Goal: Task Accomplishment & Management: Manage account settings

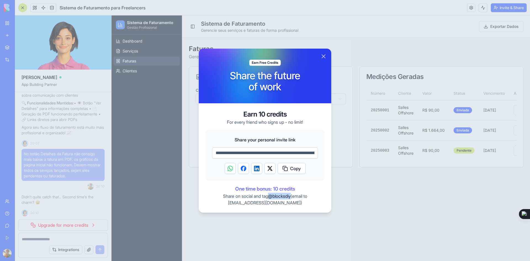
scroll to position [0, 25]
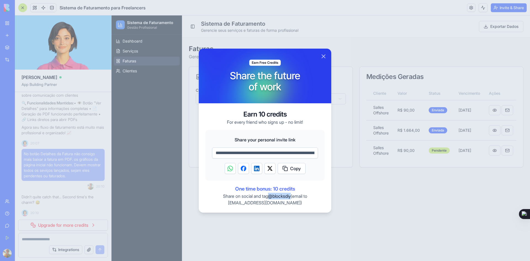
click at [244, 202] on link "support@blocks.diy" at bounding box center [264, 203] width 73 height 6
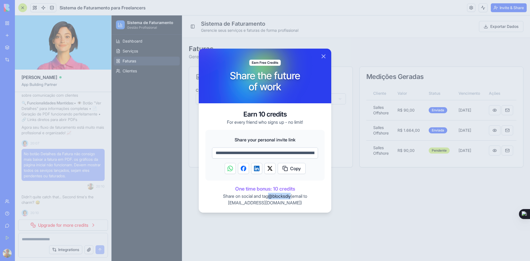
click at [263, 203] on link "support@blocks.diy" at bounding box center [264, 203] width 73 height 6
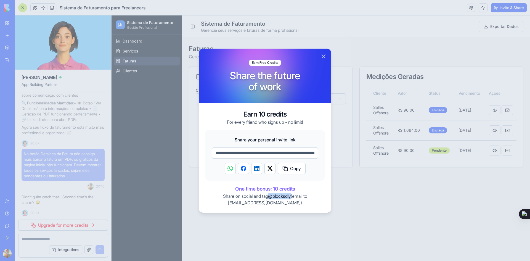
click at [263, 203] on link "support@blocks.diy" at bounding box center [264, 203] width 73 height 6
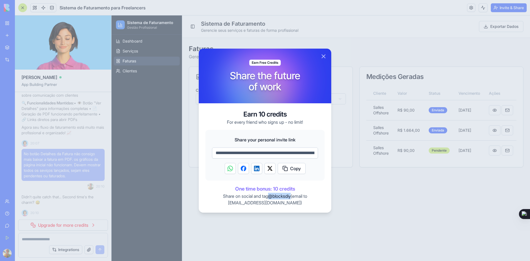
click at [263, 203] on link "support@blocks.diy" at bounding box center [264, 203] width 73 height 6
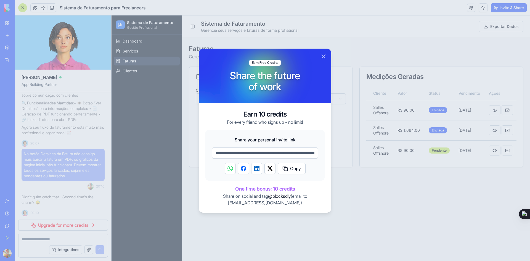
click at [313, 17] on div at bounding box center [265, 130] width 530 height 261
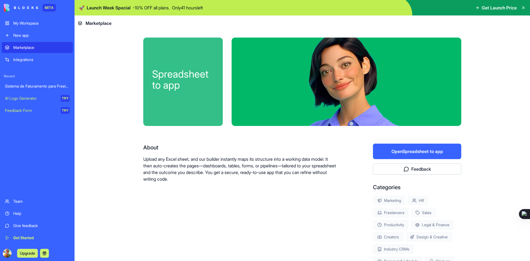
click at [28, 87] on div "Sistema de Faturamento para Freelancers" at bounding box center [37, 86] width 65 height 6
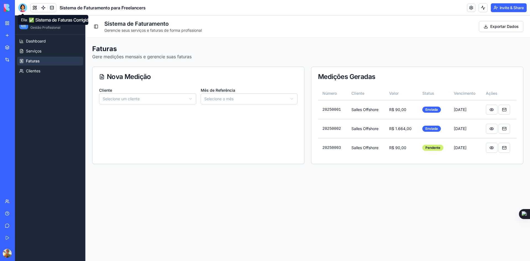
click at [22, 9] on div at bounding box center [22, 7] width 9 height 9
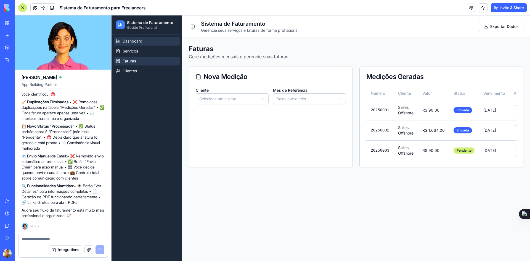
click at [135, 43] on span "Dashboard" at bounding box center [132, 41] width 20 height 6
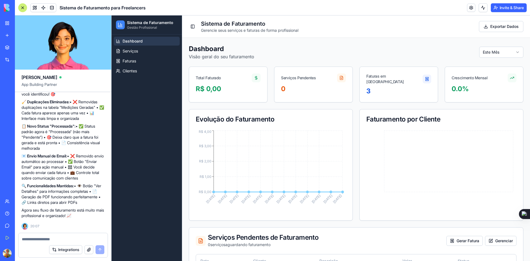
click at [50, 236] on div at bounding box center [62, 237] width 89 height 9
click at [51, 238] on textarea at bounding box center [63, 239] width 82 height 6
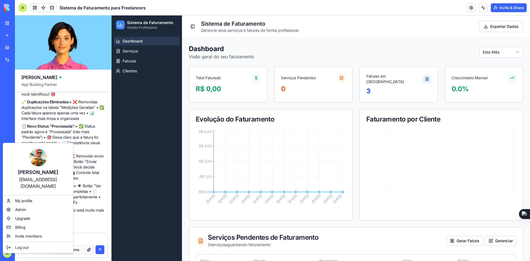
click at [83, 238] on html "BETA My Workspace New app Marketplace Integrations Recent Sistema de Faturament…" at bounding box center [265, 130] width 530 height 261
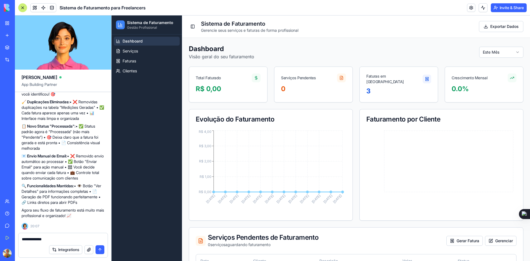
click at [63, 239] on textarea "**********" at bounding box center [63, 239] width 82 height 6
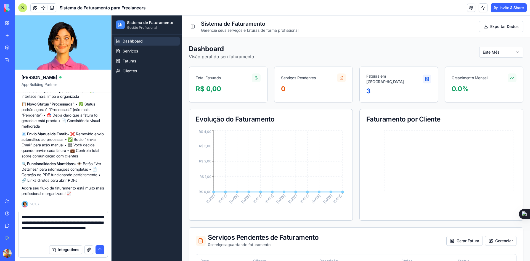
type textarea "**********"
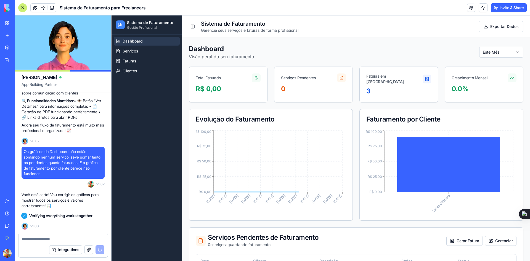
scroll to position [1872, 0]
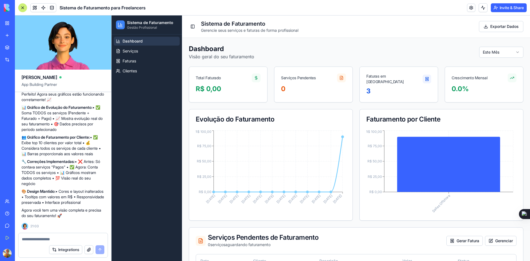
click at [43, 238] on textarea at bounding box center [63, 239] width 82 height 6
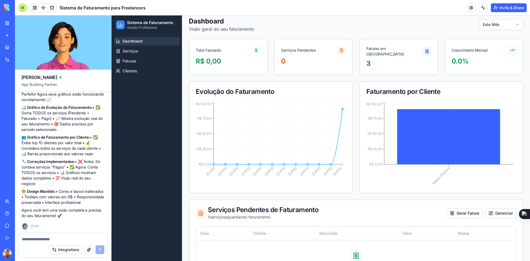
scroll to position [61, 0]
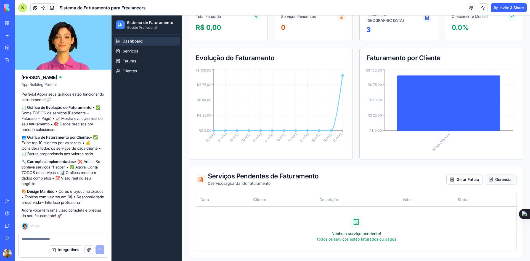
click at [492, 174] on button "Gerenciar" at bounding box center [500, 179] width 31 height 10
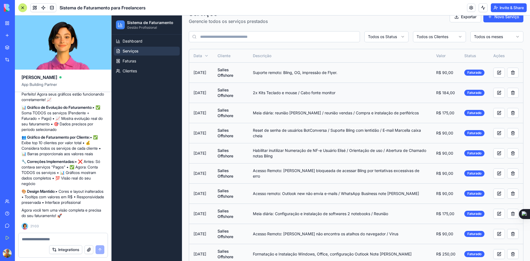
scroll to position [6, 0]
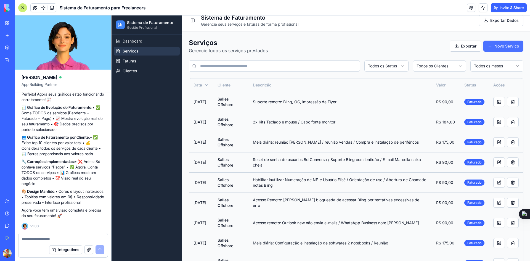
click at [486, 49] on button "Novo Serviço" at bounding box center [503, 46] width 40 height 11
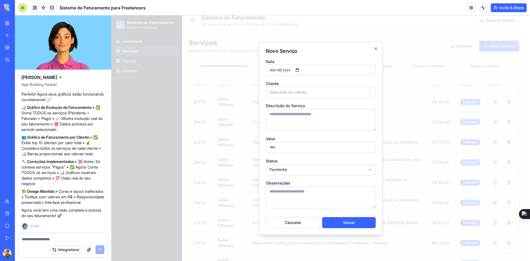
click at [300, 71] on input "**********" at bounding box center [321, 70] width 110 height 11
type input "**********"
click at [283, 92] on body "Sistema de Faturamento Gestão Profissional Dashboard Serviços Faturas Clientes …" at bounding box center [318, 204] width 414 height 391
click at [280, 118] on textarea "Descrição do Serviço" at bounding box center [321, 120] width 110 height 22
type textarea "**********"
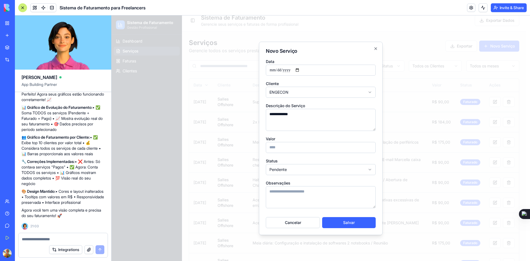
click at [281, 146] on input "Valor" at bounding box center [321, 147] width 110 height 11
type input "***"
click at [337, 224] on button "Salvar" at bounding box center [349, 222] width 54 height 11
type input "**********"
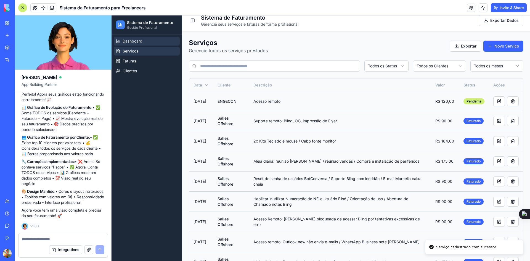
click at [133, 41] on span "Dashboard" at bounding box center [132, 41] width 20 height 6
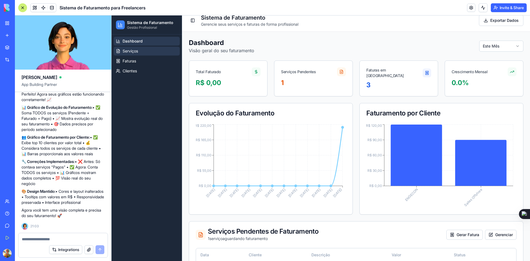
click at [143, 53] on link "Serviços" at bounding box center [147, 51] width 66 height 9
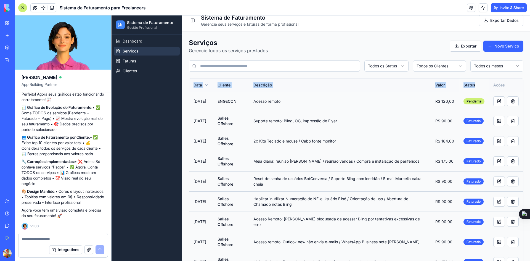
drag, startPoint x: 191, startPoint y: 84, endPoint x: 471, endPoint y: 83, distance: 280.3
click at [471, 83] on tr "Data Cliente Descrição Valor Status Ações" at bounding box center [356, 84] width 334 height 13
copy tr "Data Cliente Descrição Valor Status"
click at [39, 236] on textarea at bounding box center [63, 239] width 82 height 6
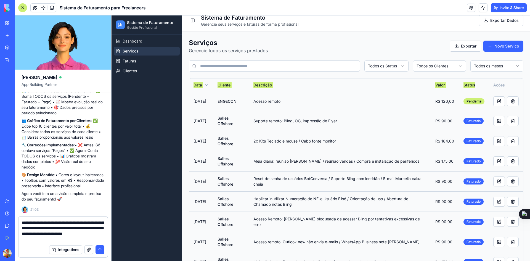
paste textarea "**********"
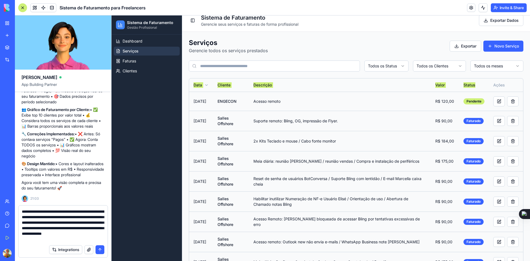
scroll to position [5, 0]
type textarea "**********"
click at [98, 249] on button "submit" at bounding box center [99, 249] width 9 height 9
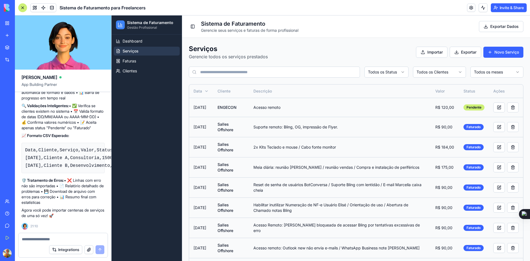
scroll to position [2187, 0]
click at [483, 24] on button "Exportar Dados" at bounding box center [501, 26] width 44 height 11
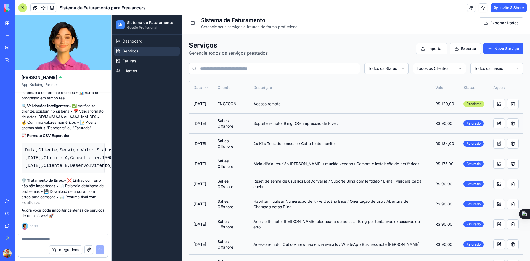
scroll to position [0, 0]
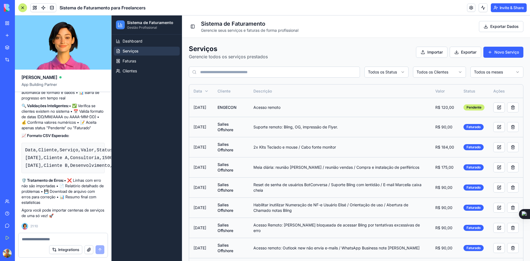
click at [383, 55] on div "Serviços Gerencie todos os serviços prestados Importar Exportar Novo Serviço" at bounding box center [356, 51] width 334 height 15
drag, startPoint x: 445, startPoint y: 25, endPoint x: 513, endPoint y: 26, distance: 68.7
click at [513, 26] on div "Toggle Sidebar Sistema de Faturamento Gerencie seus serviços e faturas de forma…" at bounding box center [356, 26] width 334 height 13
copy button "Exportar Dados"
click at [80, 238] on textarea at bounding box center [63, 239] width 82 height 6
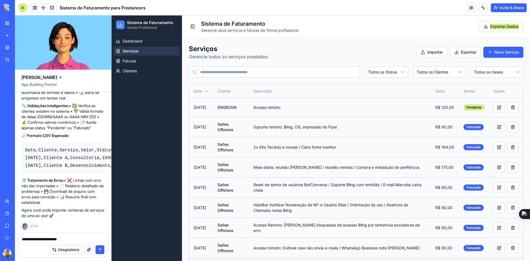
paste textarea "**********"
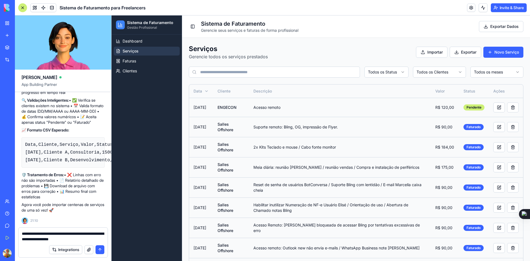
click at [353, 55] on div "Serviços Gerencie todos os serviços prestados Importar Exportar Novo Serviço" at bounding box center [356, 51] width 334 height 15
click at [457, 50] on button "Exportar" at bounding box center [464, 52] width 31 height 11
click at [483, 22] on button "Exportar Dados" at bounding box center [501, 26] width 44 height 11
click at [482, 9] on button at bounding box center [482, 7] width 9 height 9
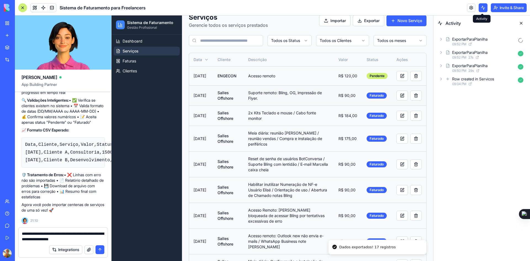
scroll to position [0, 0]
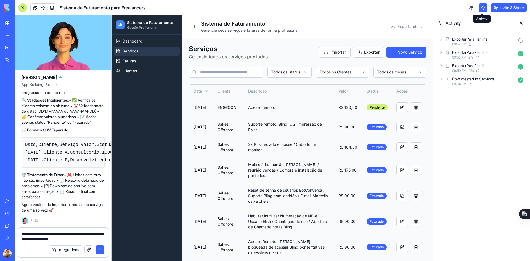
click at [390, 71] on html "Sistema de Faturamento Gestão Profissional Dashboard Serviços Faturas Clientes …" at bounding box center [271, 245] width 321 height 460
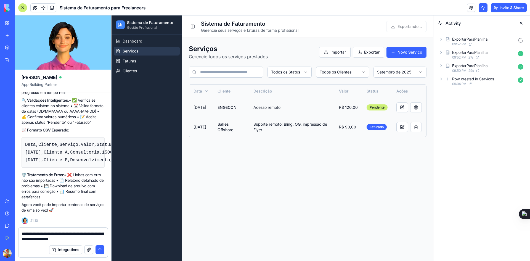
click at [391, 74] on html "Sistema de Faturamento Gestão Profissional Dashboard Serviços Faturas Clientes …" at bounding box center [271, 137] width 321 height 245
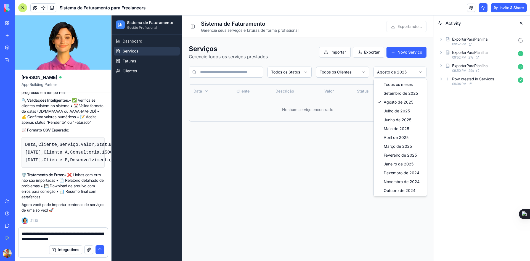
click at [389, 73] on html "Sistema de Faturamento Gestão Profissional Dashboard Serviços Faturas Clientes …" at bounding box center [271, 137] width 321 height 245
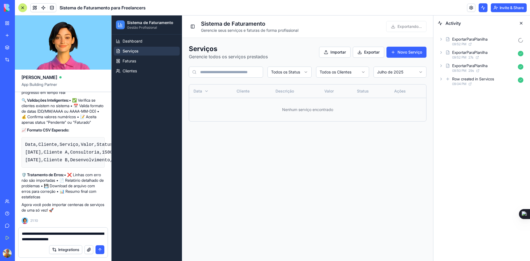
click at [393, 76] on html "Sistema de Faturamento Gestão Profissional Dashboard Serviços Faturas Clientes …" at bounding box center [271, 137] width 321 height 245
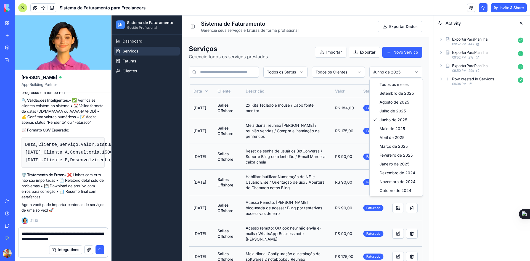
click at [386, 73] on html "Sistema de Faturamento Gestão Profissional Dashboard Serviços Faturas Clientes …" at bounding box center [271, 225] width 321 height 421
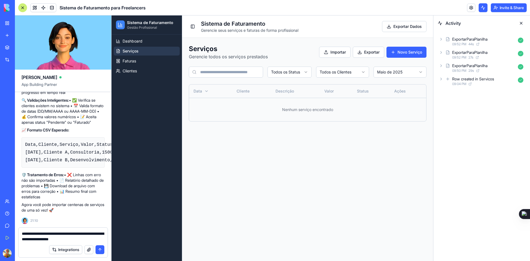
click at [391, 75] on html "Sistema de Faturamento Gestão Profissional Dashboard Serviços Faturas Clientes …" at bounding box center [271, 137] width 321 height 245
click at [392, 71] on html "Sistema de Faturamento Gestão Profissional Dashboard Serviços Faturas Clientes …" at bounding box center [271, 137] width 321 height 245
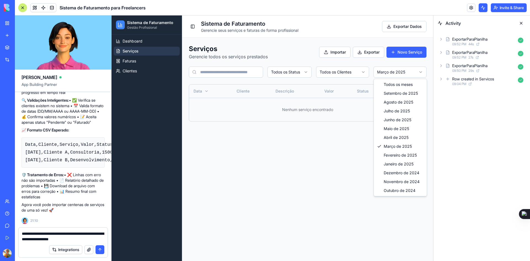
click at [394, 70] on html "Sistema de Faturamento Gestão Profissional Dashboard Serviços Faturas Clientes …" at bounding box center [271, 137] width 321 height 245
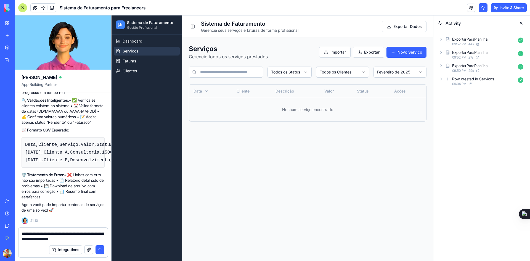
click at [397, 72] on html "Sistema de Faturamento Gestão Profissional Dashboard Serviços Faturas Clientes …" at bounding box center [271, 137] width 321 height 245
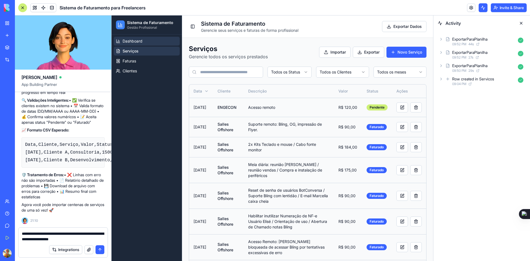
click at [137, 43] on span "Dashboard" at bounding box center [132, 41] width 20 height 6
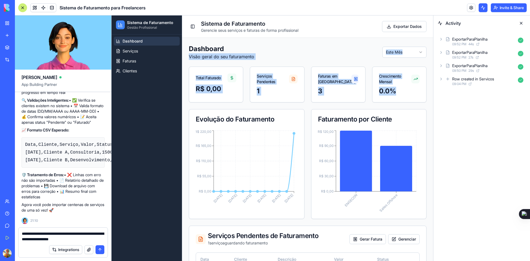
drag, startPoint x: 190, startPoint y: 57, endPoint x: 408, endPoint y: 94, distance: 221.1
click at [408, 94] on div "Dashboard Visão geral do seu faturamento Este Mês Total Faturado R$ 0,00 Serviç…" at bounding box center [308, 166] width 238 height 244
click at [401, 57] on body "Sistema de Faturamento Gestão Profissional Dashboard Serviços Faturas Clientes …" at bounding box center [271, 154] width 321 height 279
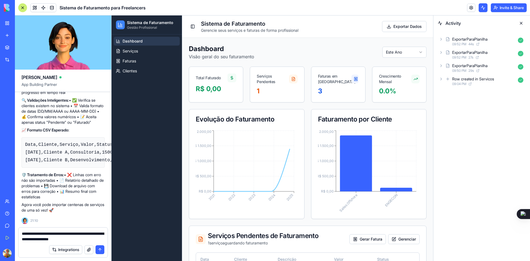
click at [305, 47] on div "Dashboard Visão geral do seu faturamento Este Ano" at bounding box center [308, 51] width 238 height 15
drag, startPoint x: 190, startPoint y: 56, endPoint x: 255, endPoint y: 56, distance: 65.9
click at [255, 56] on div "Dashboard Visão geral do seu faturamento Este Ano" at bounding box center [308, 51] width 238 height 15
click at [96, 239] on textarea "**********" at bounding box center [63, 236] width 82 height 11
drag, startPoint x: 22, startPoint y: 234, endPoint x: 26, endPoint y: 233, distance: 3.9
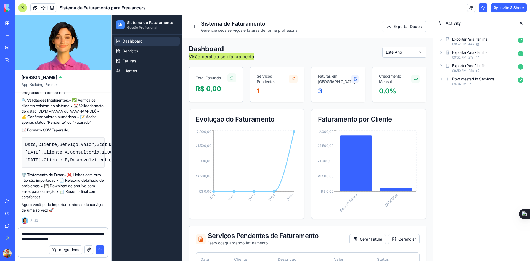
click at [22, 234] on textarea "**********" at bounding box center [63, 236] width 82 height 11
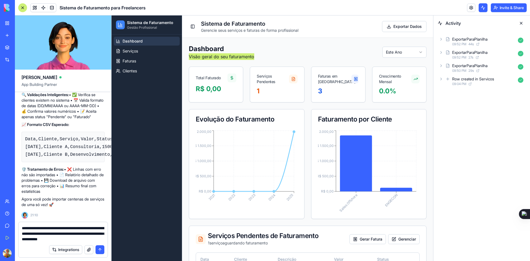
scroll to position [2202, 0]
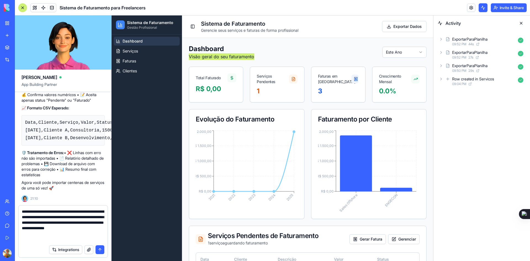
paste textarea "**********"
drag, startPoint x: 57, startPoint y: 238, endPoint x: 88, endPoint y: 236, distance: 30.7
click at [88, 236] on textarea "**********" at bounding box center [63, 225] width 82 height 33
paste textarea "**********"
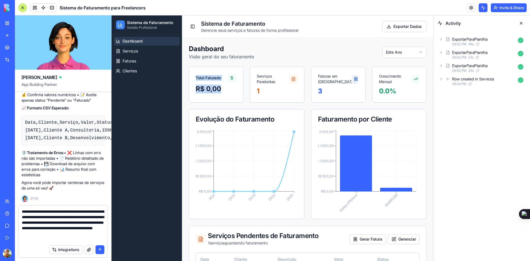
drag, startPoint x: 195, startPoint y: 78, endPoint x: 228, endPoint y: 86, distance: 33.7
click at [228, 86] on div "Total Faturado R$ 0,00" at bounding box center [216, 84] width 54 height 36
click at [228, 85] on div "R$ 0,00" at bounding box center [216, 88] width 41 height 9
drag, startPoint x: 195, startPoint y: 75, endPoint x: 397, endPoint y: 91, distance: 202.8
click at [397, 91] on div "Total Faturado R$ 0,00 Serviços Pendentes 1 Faturas em Aberto 3 Crescimento Men…" at bounding box center [308, 84] width 238 height 36
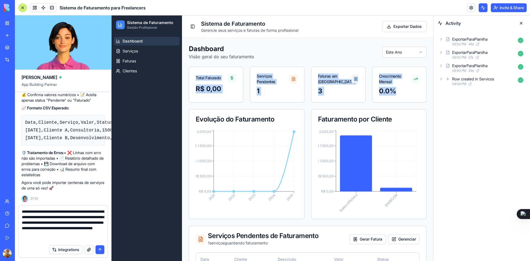
click at [279, 88] on div "1" at bounding box center [277, 91] width 41 height 9
drag, startPoint x: 215, startPoint y: 80, endPoint x: 202, endPoint y: 78, distance: 13.3
click at [214, 80] on div "Total Faturado" at bounding box center [208, 78] width 25 height 6
click at [198, 77] on div "Total Faturado" at bounding box center [208, 78] width 25 height 6
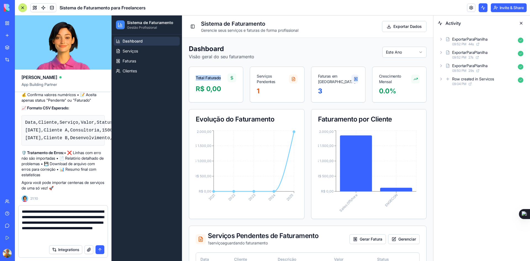
drag, startPoint x: 195, startPoint y: 77, endPoint x: 223, endPoint y: 76, distance: 27.6
click at [223, 76] on div "Total Faturado" at bounding box center [216, 76] width 54 height 18
copy div "Total Faturado"
click at [52, 238] on textarea "**********" at bounding box center [63, 225] width 82 height 33
paste textarea "**********"
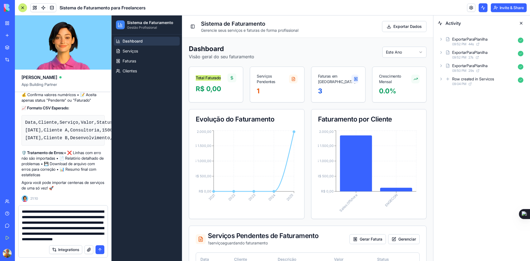
scroll to position [22, 0]
drag, startPoint x: 22, startPoint y: 228, endPoint x: 25, endPoint y: 228, distance: 3.6
click at [25, 228] on textarea "**********" at bounding box center [63, 225] width 82 height 33
type textarea "**********"
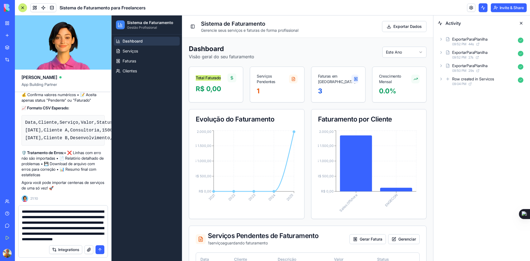
click at [27, 247] on div "Integrations" at bounding box center [62, 249] width 89 height 15
click at [88, 240] on textarea "**********" at bounding box center [63, 225] width 82 height 33
click at [76, 237] on textarea "**********" at bounding box center [63, 225] width 82 height 33
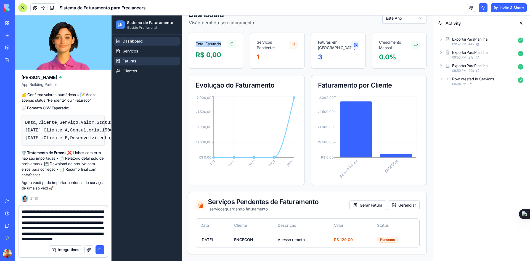
click at [129, 63] on span "Faturas" at bounding box center [129, 61] width 14 height 6
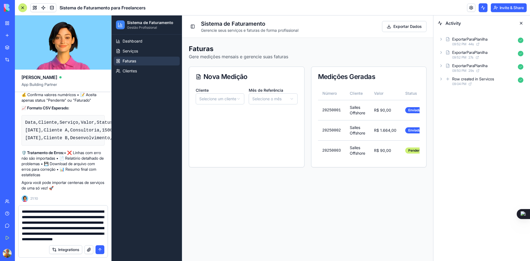
click at [232, 100] on html "Sistema de Faturamento Gestão Profissional Dashboard Serviços Faturas Clientes …" at bounding box center [271, 137] width 321 height 245
click at [262, 100] on html "Sistema de Faturamento Gestão Profissional Dashboard Serviços Faturas Clientes …" at bounding box center [271, 137] width 321 height 245
click at [271, 98] on html "Sistema de Faturamento Gestão Profissional Dashboard Serviços Faturas Clientes …" at bounding box center [271, 137] width 321 height 245
click at [270, 97] on html "Sistema de Faturamento Gestão Profissional Dashboard Serviços Faturas Clientes …" at bounding box center [271, 137] width 321 height 245
click at [204, 145] on button "button" at bounding box center [202, 142] width 4 height 4
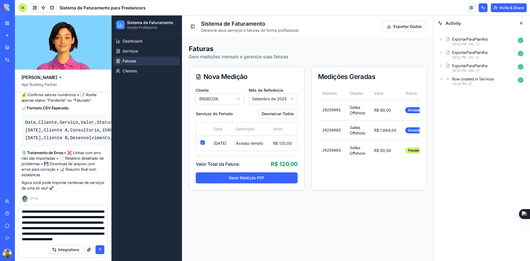
click at [101, 248] on button "submit" at bounding box center [99, 249] width 9 height 9
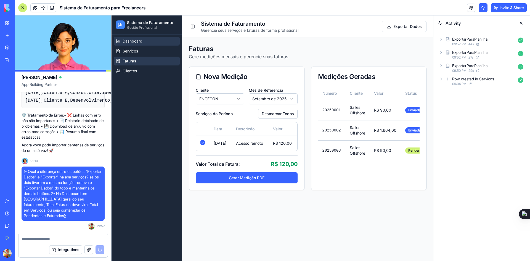
click at [136, 42] on span "Dashboard" at bounding box center [132, 41] width 20 height 6
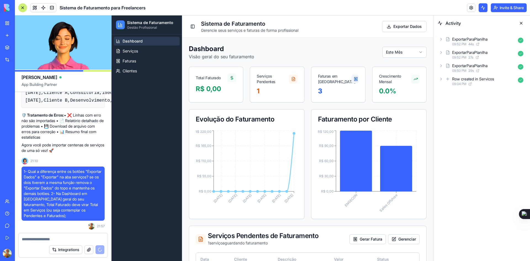
click at [385, 48] on html "Sistema de Faturamento Gestão Profissional Dashboard Serviços Faturas Clientes …" at bounding box center [271, 154] width 321 height 279
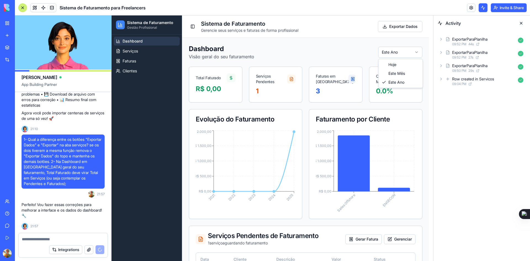
click at [399, 52] on html "Sistema de Faturamento Gestão Profissional Dashboard Serviços Faturas Clientes …" at bounding box center [271, 154] width 321 height 279
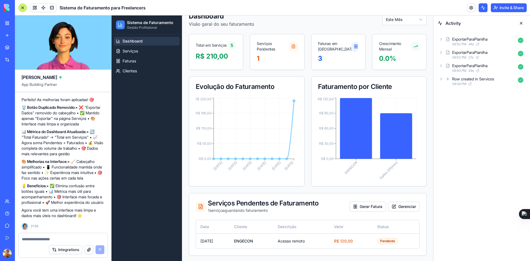
scroll to position [34, 0]
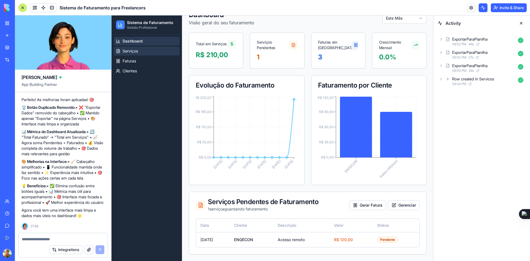
click at [138, 54] on link "Serviços" at bounding box center [147, 51] width 66 height 9
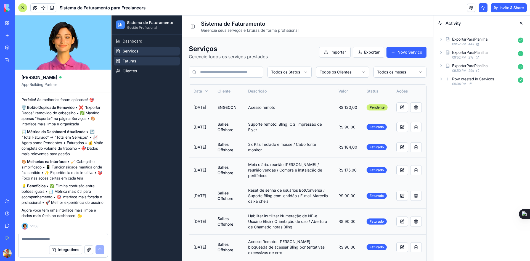
click at [130, 63] on span "Faturas" at bounding box center [129, 61] width 14 height 6
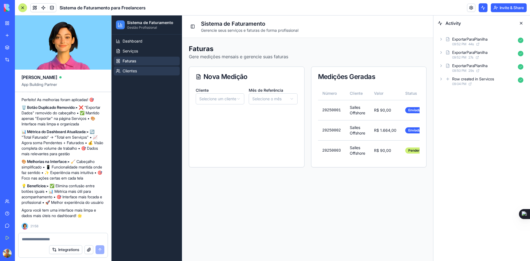
click at [131, 69] on span "Clientes" at bounding box center [129, 71] width 14 height 6
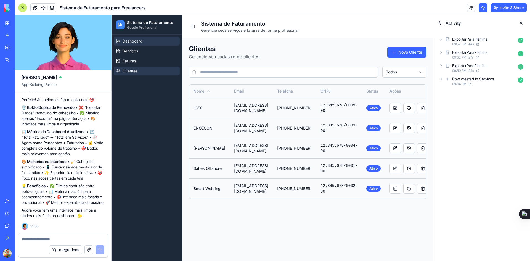
click at [129, 42] on span "Dashboard" at bounding box center [132, 41] width 20 height 6
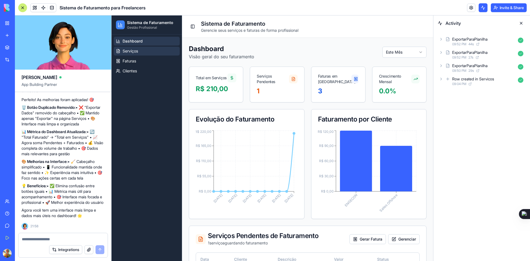
click at [139, 54] on link "Serviços" at bounding box center [147, 51] width 66 height 9
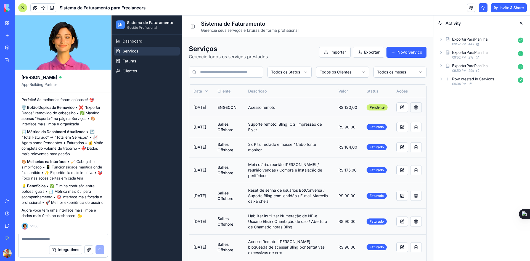
click at [411, 108] on button at bounding box center [416, 107] width 12 height 10
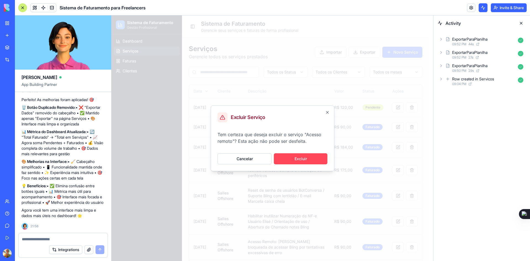
click at [307, 160] on button "Excluir" at bounding box center [301, 158] width 54 height 11
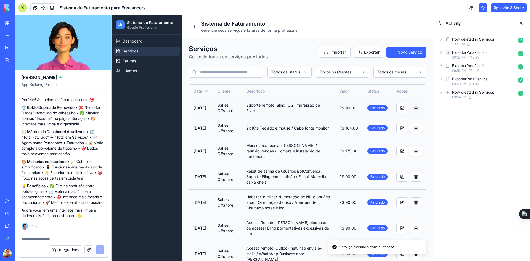
click at [413, 108] on button at bounding box center [416, 108] width 12 height 10
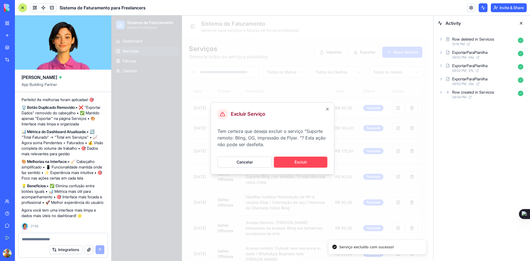
click at [306, 161] on button "Excluir" at bounding box center [301, 161] width 54 height 11
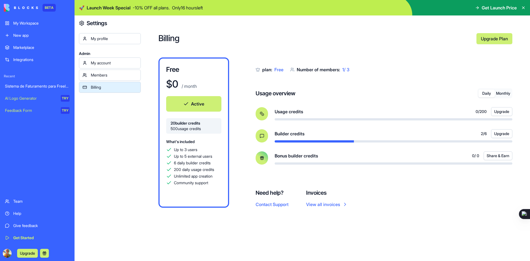
click at [494, 154] on button "Share & Earn" at bounding box center [497, 155] width 29 height 9
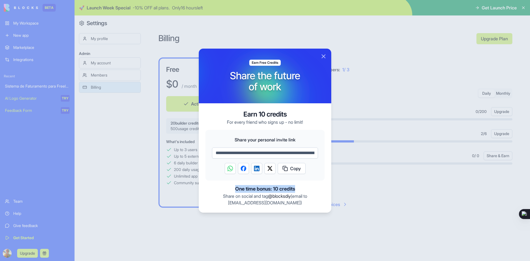
drag, startPoint x: 240, startPoint y: 188, endPoint x: 295, endPoint y: 188, distance: 55.7
click at [295, 188] on span "One time bonus: 10 credits" at bounding box center [264, 189] width 119 height 8
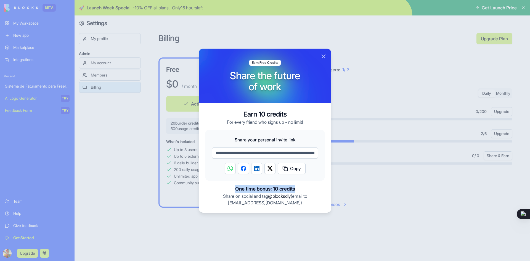
copy span "One time bonus: 10 credits"
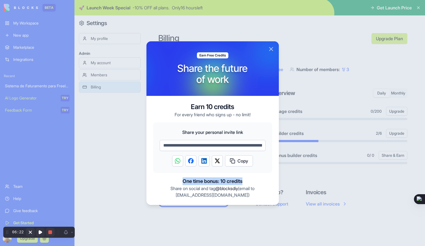
click at [270, 49] on button "Close" at bounding box center [271, 49] width 7 height 7
